Goal: Information Seeking & Learning: Learn about a topic

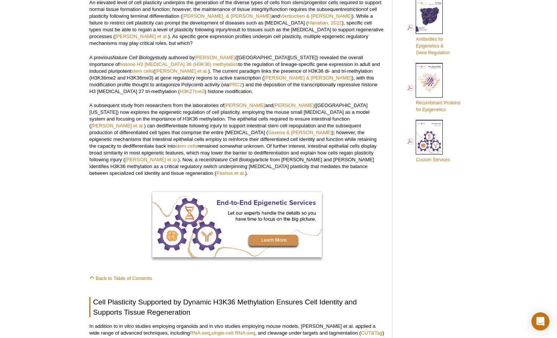
scroll to position [397, 0]
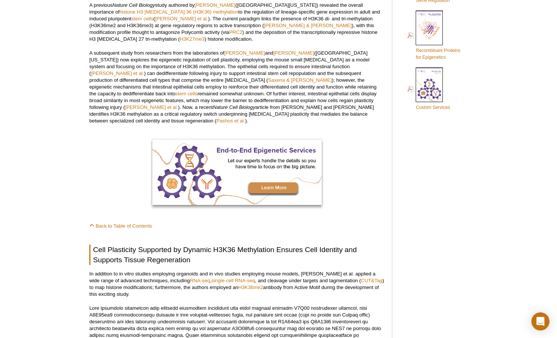
scroll to position [450, 0]
click at [364, 199] on div "<< Back to MOTIFvations Blog Home Page H3K36 Methylation-regulated Cell Plastic…" at bounding box center [236, 306] width 295 height 1410
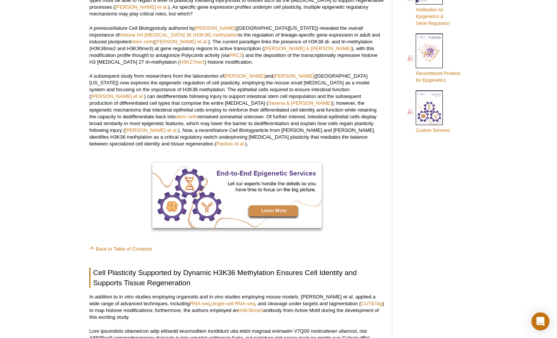
scroll to position [428, 0]
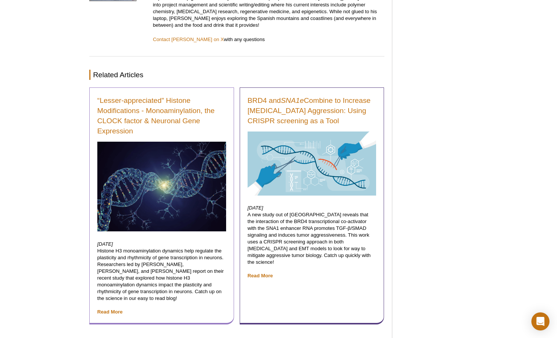
scroll to position [1115, 0]
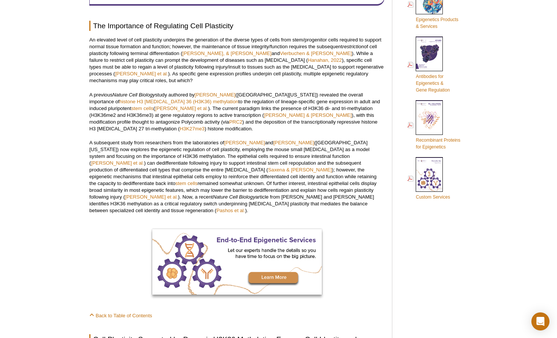
scroll to position [360, 0]
click at [205, 126] on link "H3K27me3" at bounding box center [192, 129] width 25 height 6
click at [146, 99] on link "histone H3 [MEDICAL_DATA] 36 (H3K36) methylation" at bounding box center [179, 102] width 119 height 6
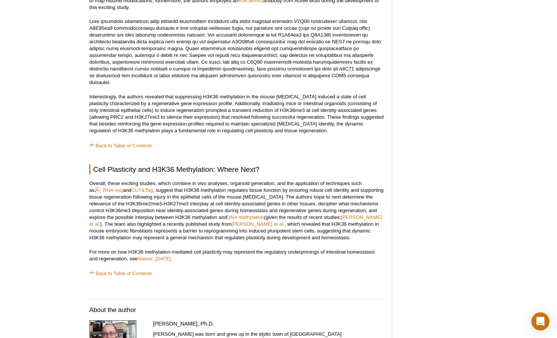
scroll to position [699, 0]
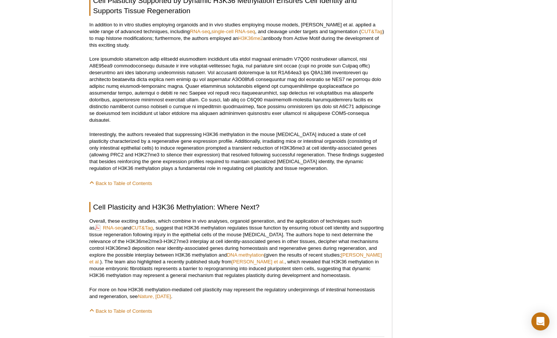
click at [194, 221] on p "Overall, these exciting studies, which combine in vivo analyses, organoid gener…" at bounding box center [236, 248] width 295 height 61
click at [238, 35] on link "H3K36me2" at bounding box center [250, 38] width 25 height 6
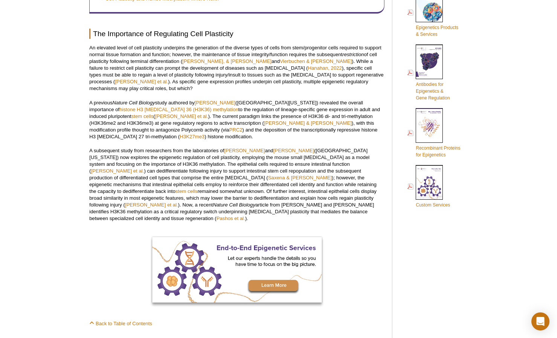
scroll to position [284, 0]
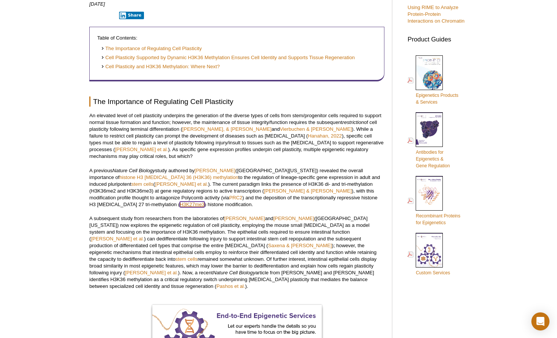
click at [205, 202] on link "H3K27me3" at bounding box center [192, 205] width 25 height 6
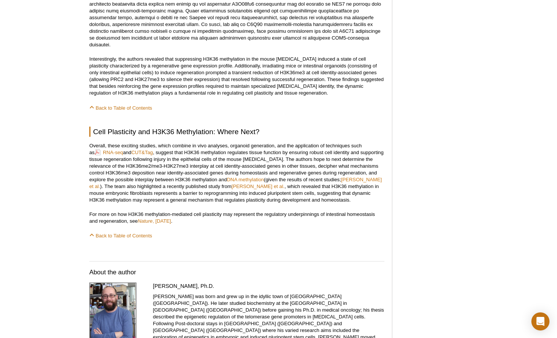
scroll to position [1039, 0]
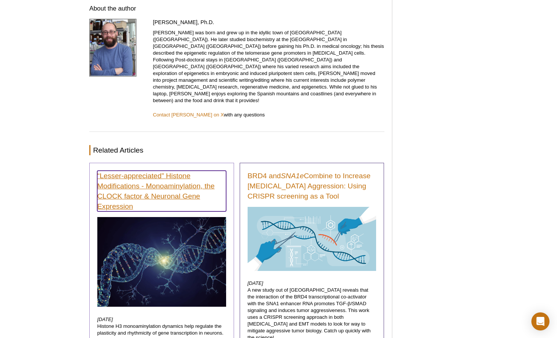
click at [175, 171] on link "“Lesser-appreciated” Histone Modifications - Monoaminylation, the CLOCK factor …" at bounding box center [161, 191] width 129 height 41
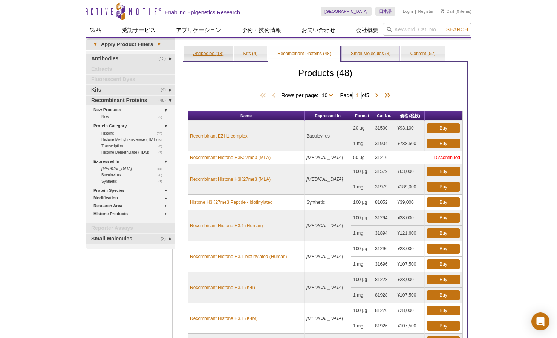
click at [204, 55] on link "Antibodies (13)" at bounding box center [208, 53] width 49 height 15
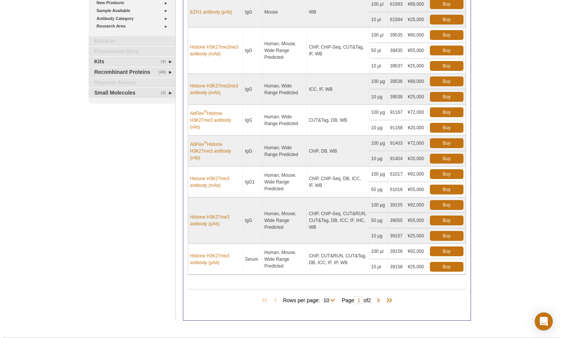
scroll to position [226, 0]
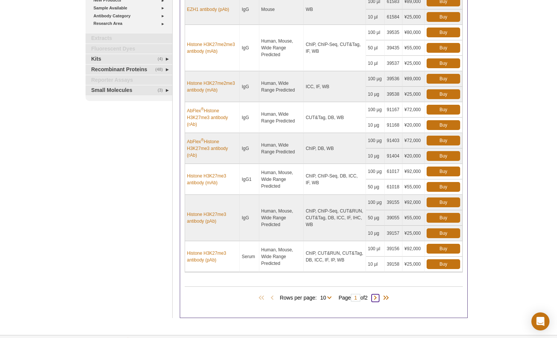
click at [377, 297] on span at bounding box center [376, 299] width 8 height 8
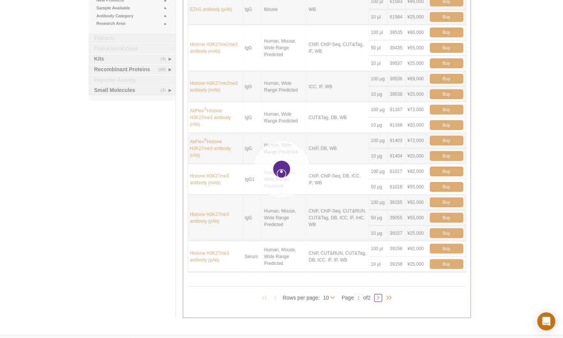
type input "2"
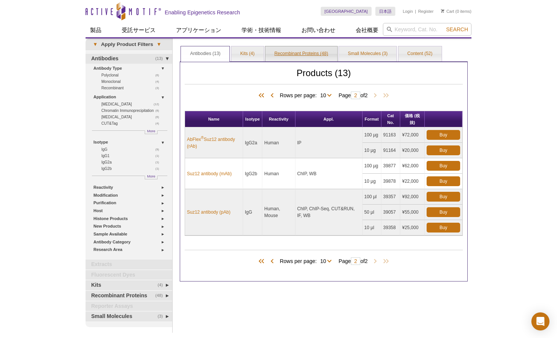
click at [285, 54] on link "Recombinant Proteins (48)" at bounding box center [301, 53] width 72 height 15
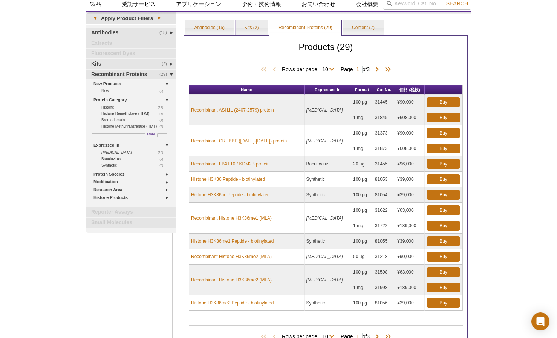
scroll to position [38, 0]
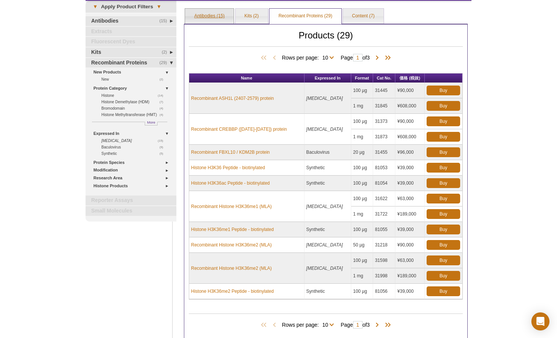
click at [202, 14] on link "Antibodies (15)" at bounding box center [209, 16] width 49 height 15
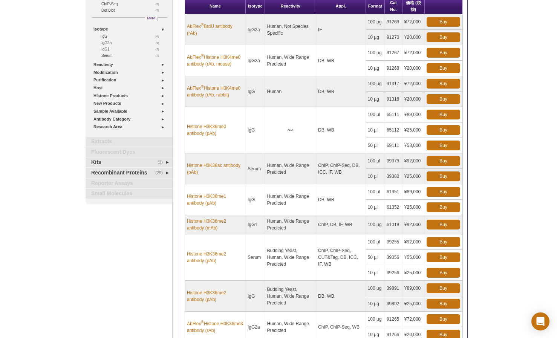
scroll to position [38, 0]
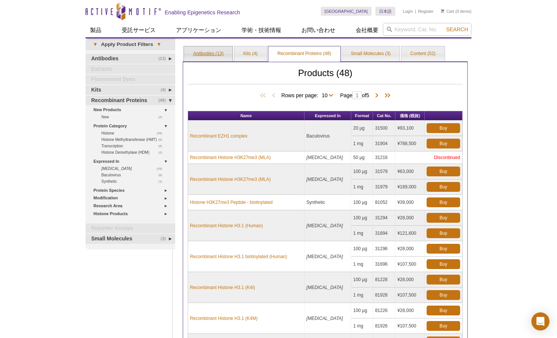
click at [210, 52] on link "Antibodies (13)" at bounding box center [208, 53] width 49 height 15
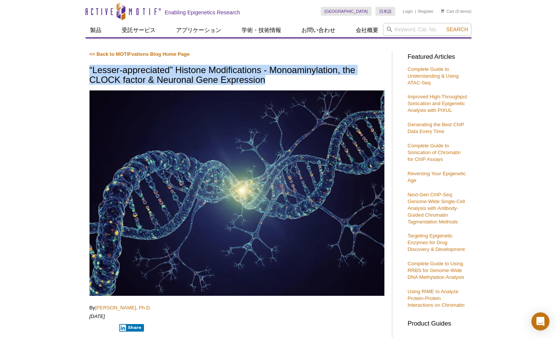
drag, startPoint x: 91, startPoint y: 69, endPoint x: 264, endPoint y: 83, distance: 174.1
click at [264, 83] on h1 "“Lesser-appreciated” Histone Modifications - Monoaminylation, the CLOCK factor …" at bounding box center [236, 75] width 295 height 21
copy h1 "“Lesser-appreciated” Histone Modifications - Monoaminylation, the CLOCK factor …"
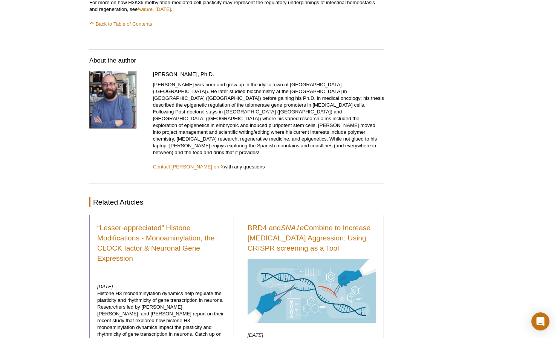
scroll to position [1087, 0]
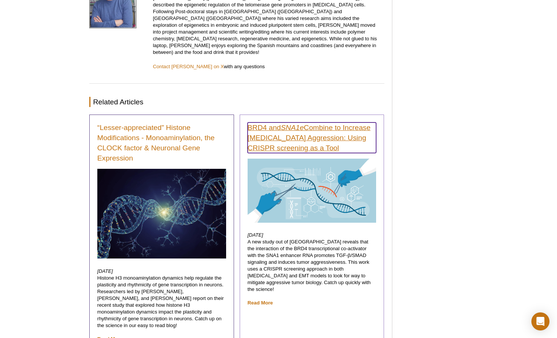
click at [325, 123] on link "BRD4 and SNA1e Combine to Increase Cancer Cell Aggression: Using CRISPR screeni…" at bounding box center [312, 138] width 129 height 31
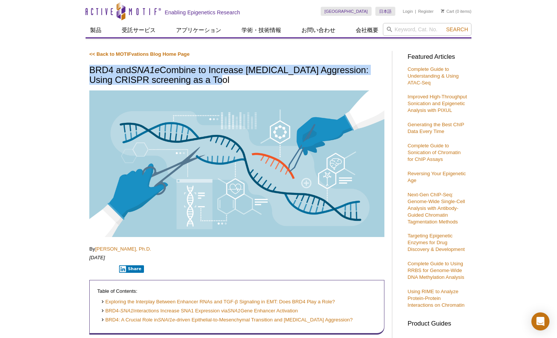
drag, startPoint x: 90, startPoint y: 68, endPoint x: 205, endPoint y: 80, distance: 115.7
click at [205, 80] on h1 "BRD4 and SNA1e Combine to Increase [MEDICAL_DATA] Aggression: Using CRISPR scre…" at bounding box center [236, 75] width 295 height 21
copy h1 "BRD4 and SNA1e Combine to Increase [MEDICAL_DATA] Aggression: Using CRISPR scre…"
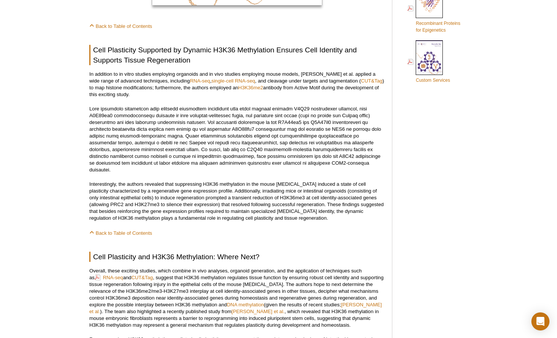
scroll to position [465, 0]
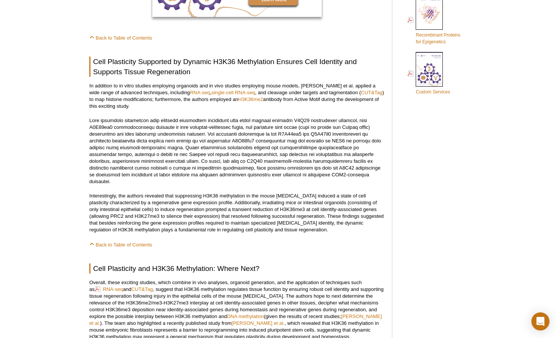
click at [472, 119] on div "Active Motif Logo Enabling Epigenetics Research 0 Search Skip to content Active…" at bounding box center [278, 182] width 557 height 1294
click at [475, 128] on div "Active Motif Logo Enabling Epigenetics Research 0 Search Skip to content Active…" at bounding box center [278, 182] width 557 height 1294
click at [500, 114] on div "Active Motif Logo Enabling Epigenetics Research 0 Search Skip to content Active…" at bounding box center [278, 182] width 557 height 1294
click at [471, 144] on div "Featured Articles Complete Guide to Understanding & Using ATAC-Seq Improved Hig…" at bounding box center [436, 163] width 72 height 1165
